Goal: Task Accomplishment & Management: Manage account settings

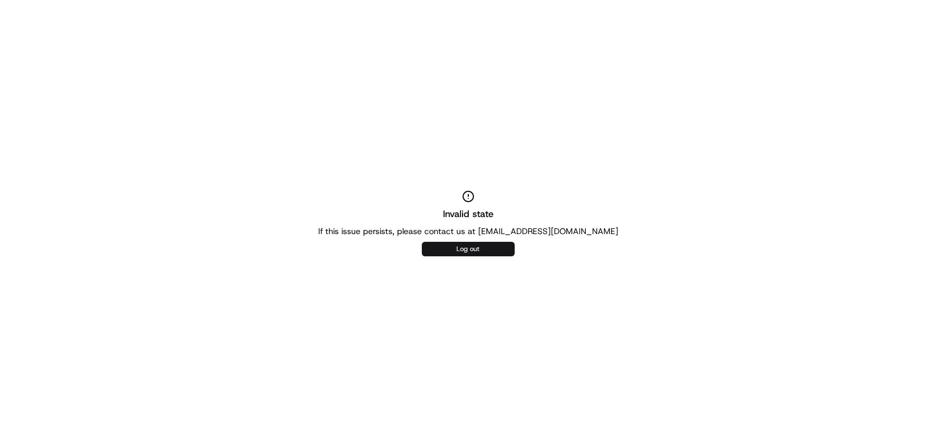
click at [444, 247] on button "Log out" at bounding box center [468, 249] width 93 height 14
